Goal: Information Seeking & Learning: Learn about a topic

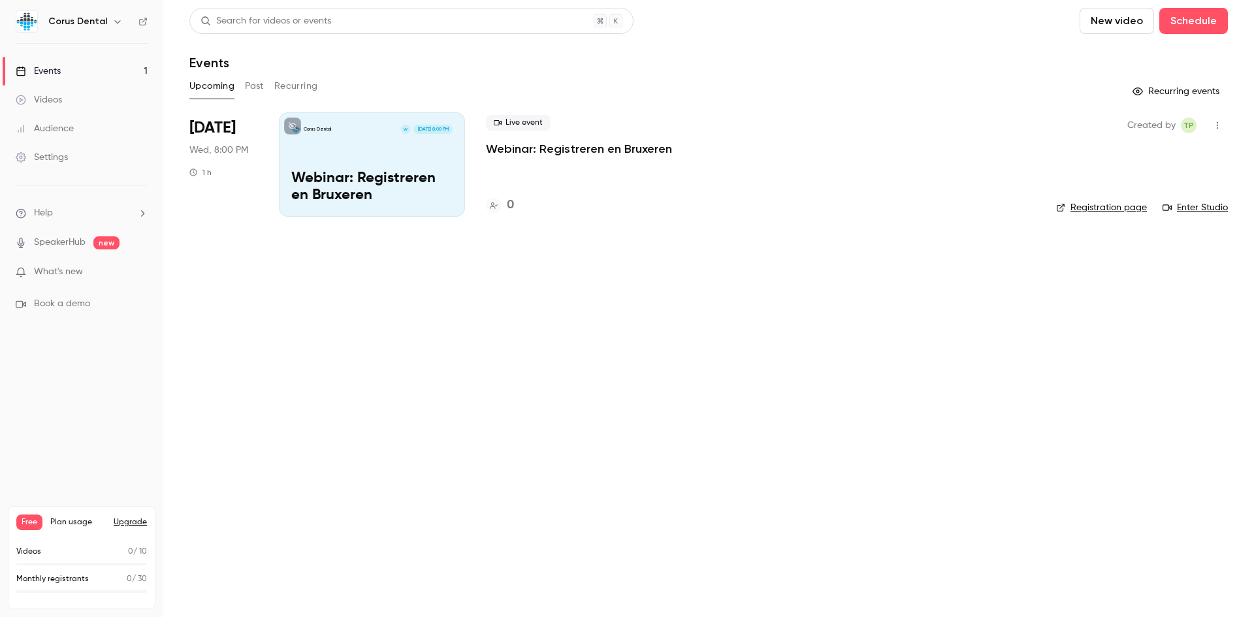
click at [481, 299] on main "Search for videos or events New video Schedule Events Upcoming Past Recurring R…" at bounding box center [708, 308] width 1090 height 617
click at [582, 359] on main "Search for videos or events New video Schedule Events Upcoming Past Recurring R…" at bounding box center [708, 308] width 1090 height 617
click at [70, 274] on span "What's new" at bounding box center [58, 272] width 49 height 14
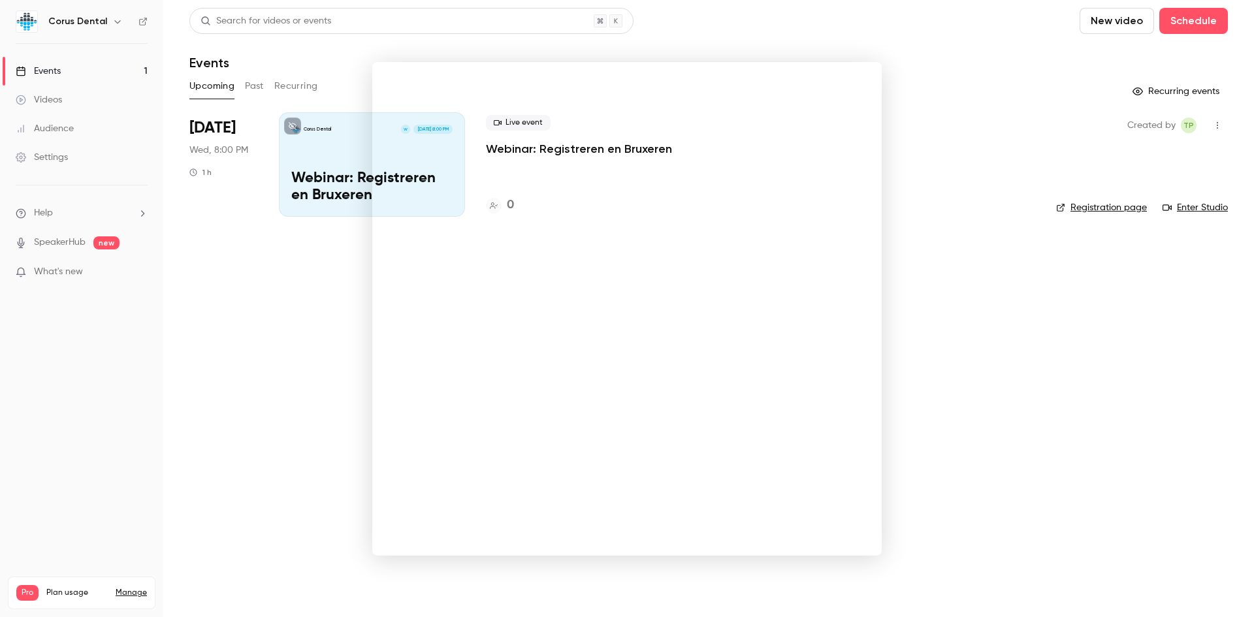
click at [276, 399] on div at bounding box center [627, 308] width 1254 height 617
click at [111, 244] on span "new" at bounding box center [106, 242] width 26 height 13
click at [364, 184] on p "Webinar: Registreren en Bruxeren" at bounding box center [371, 187] width 161 height 34
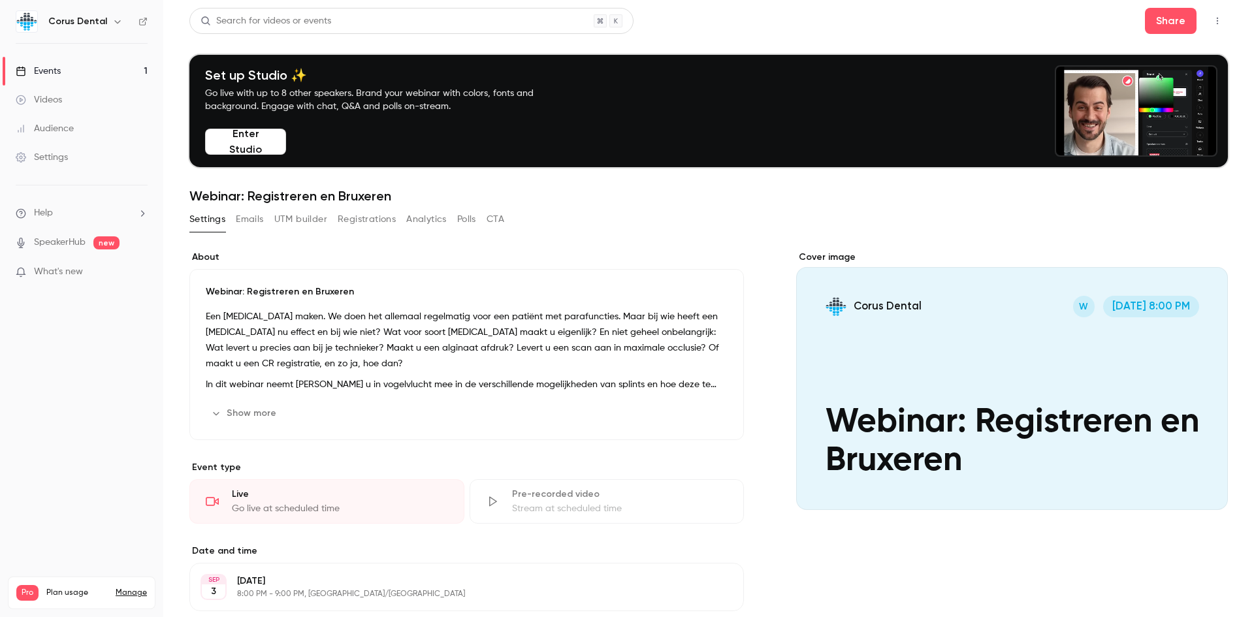
click at [55, 66] on div "Events" at bounding box center [38, 71] width 45 height 13
